Goal: Task Accomplishment & Management: Manage account settings

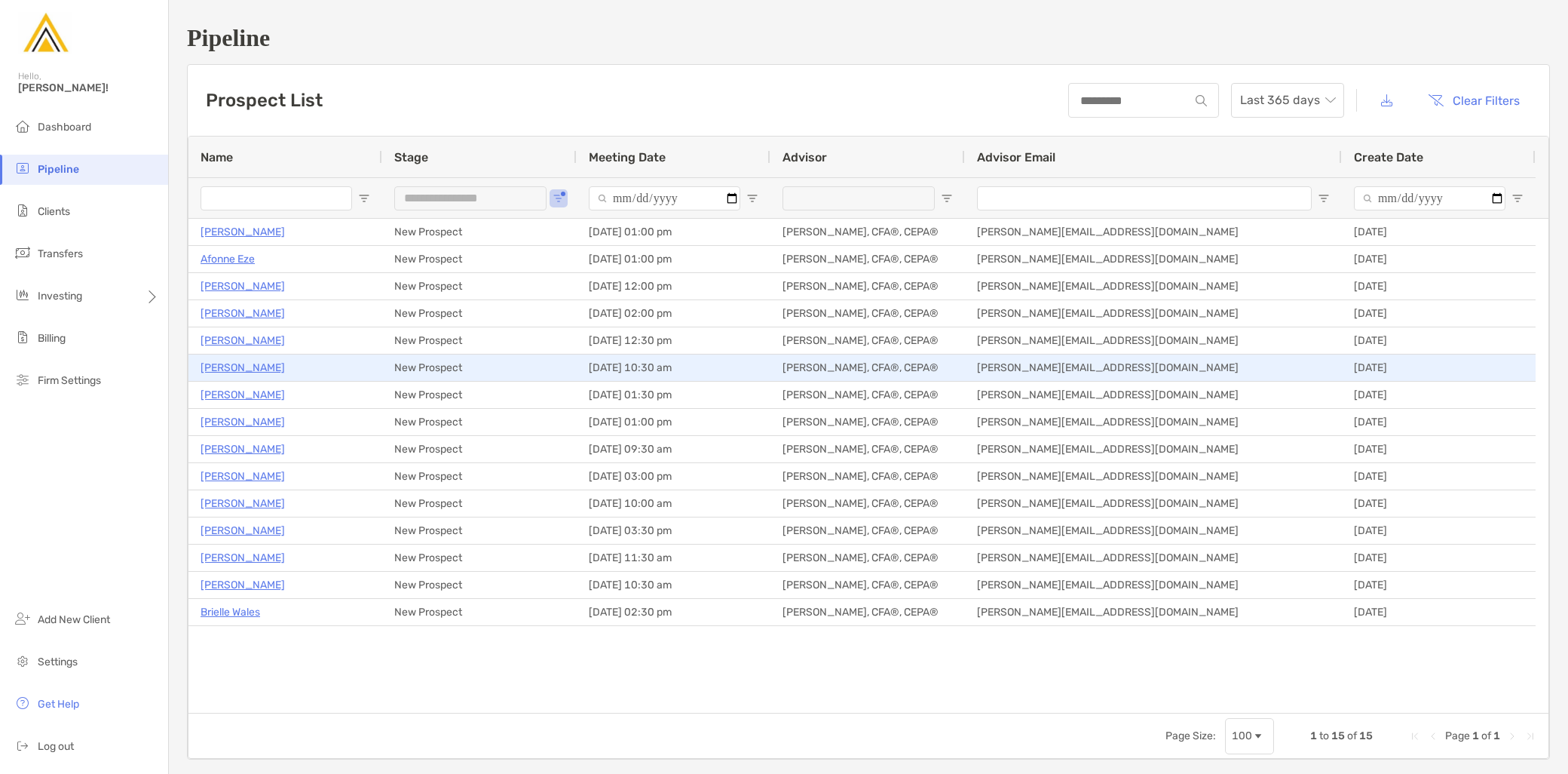
click at [253, 365] on p "[PERSON_NAME]" at bounding box center [242, 368] width 85 height 19
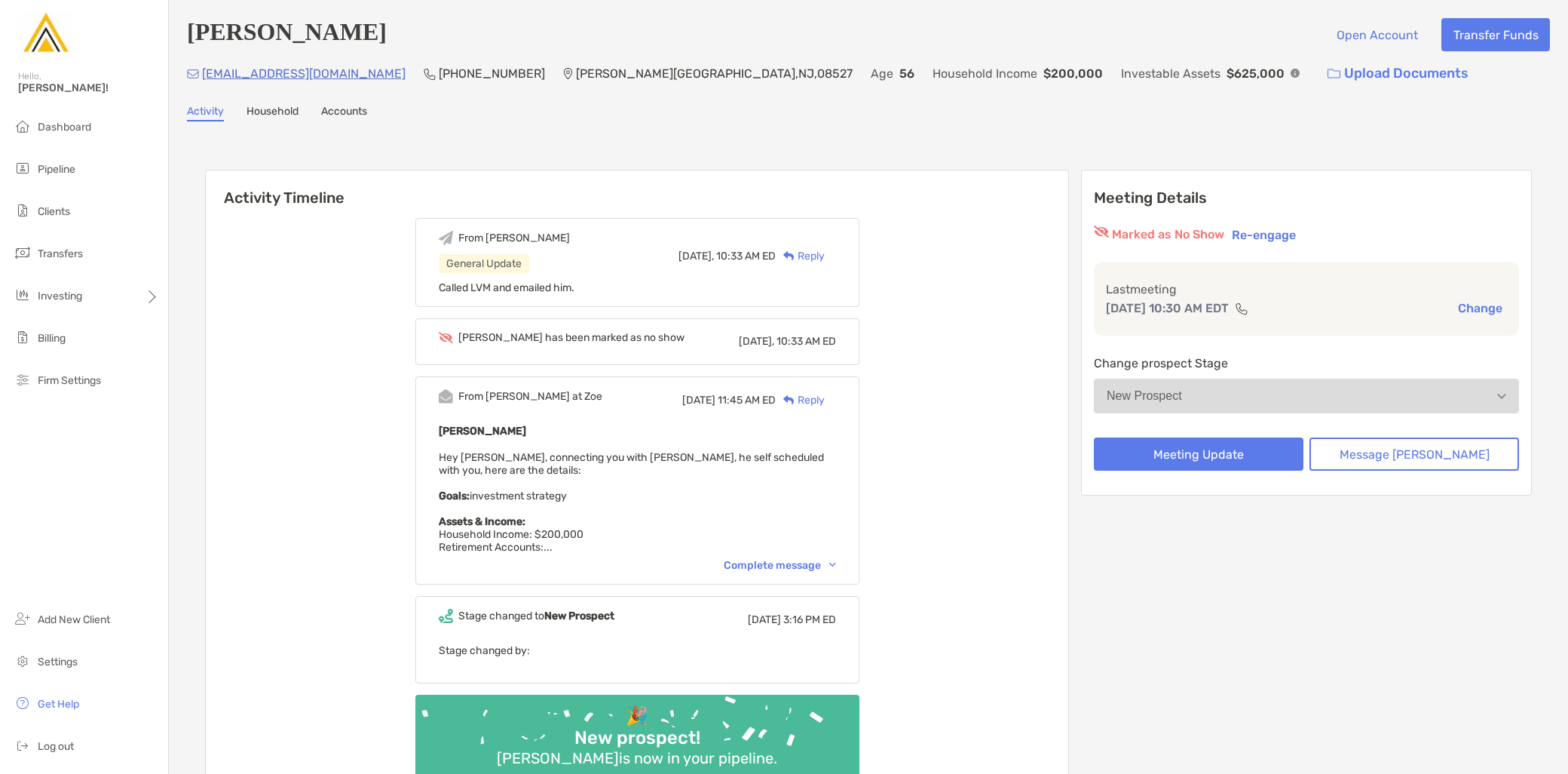
click at [1298, 236] on button "Re-engage" at bounding box center [1264, 235] width 73 height 18
